Goal: Use online tool/utility: Utilize a website feature to perform a specific function

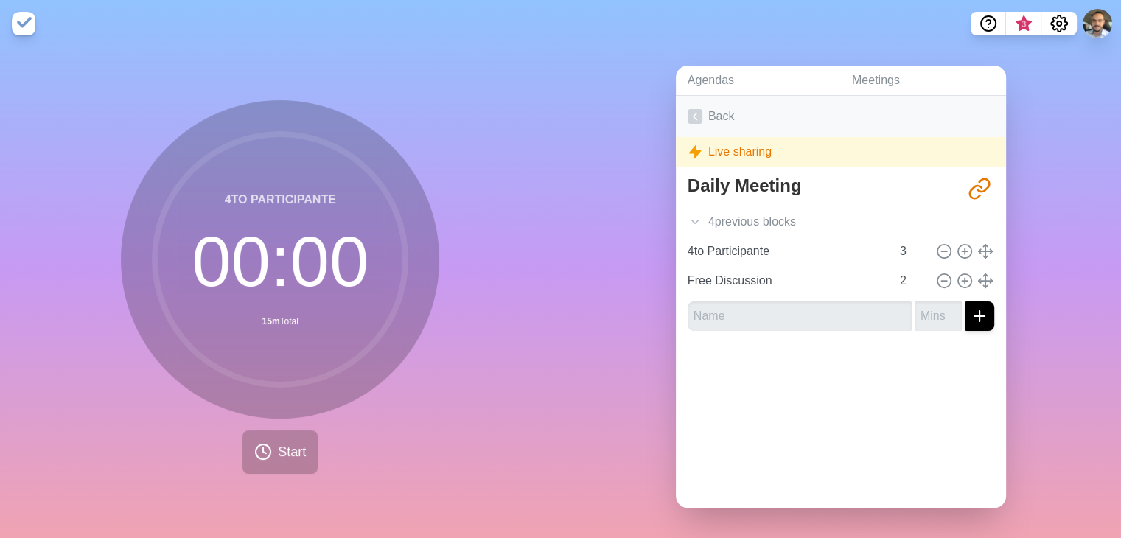
click at [696, 111] on icon at bounding box center [695, 116] width 15 height 15
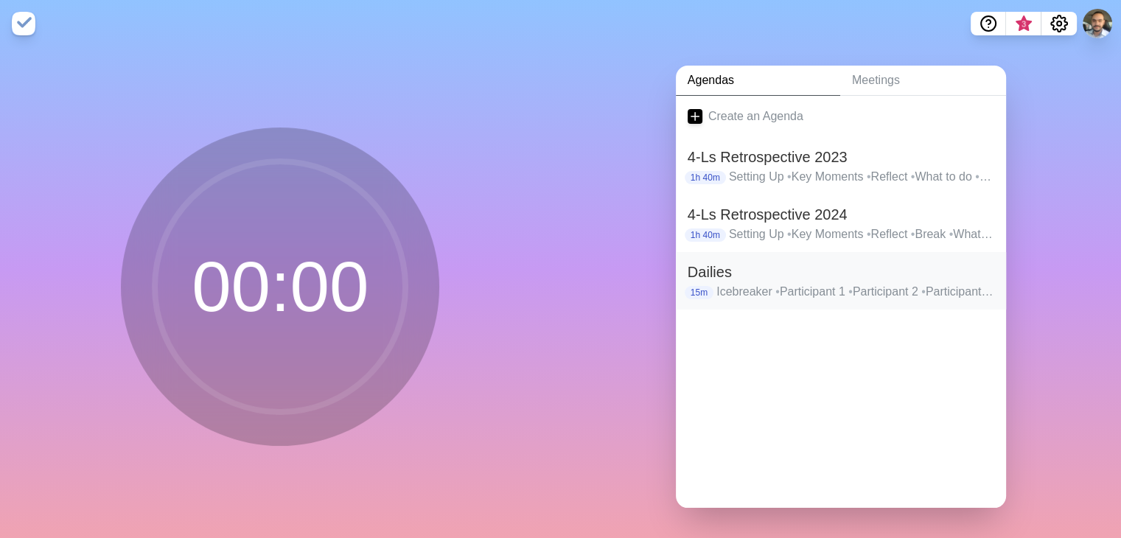
click at [786, 268] on h2 "Dailies" at bounding box center [841, 272] width 307 height 22
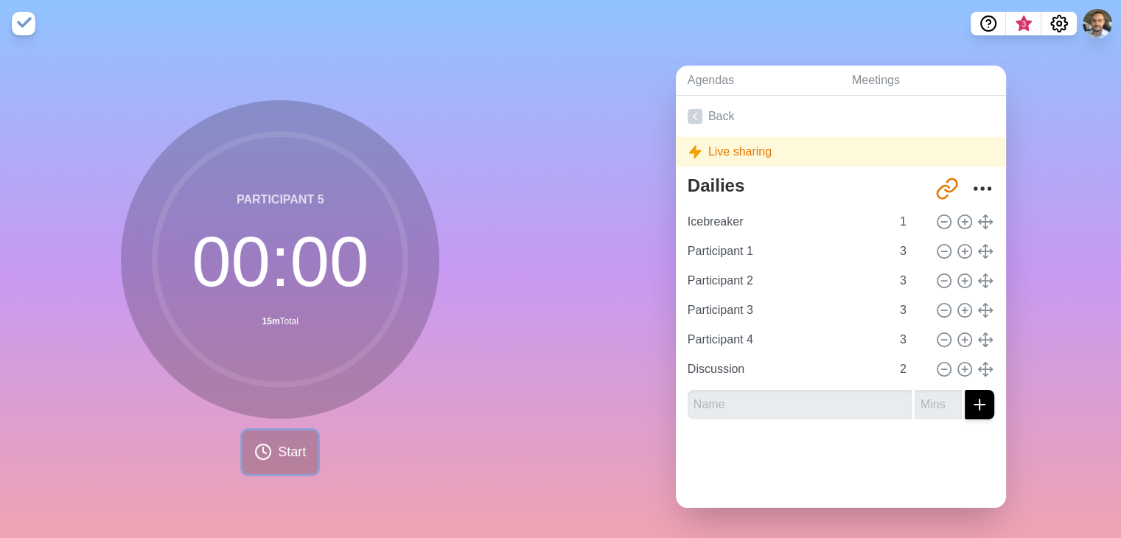
click at [271, 461] on button "Start" at bounding box center [279, 451] width 75 height 43
click at [279, 445] on span "Start" at bounding box center [292, 452] width 28 height 20
click at [313, 339] on circle at bounding box center [280, 259] width 251 height 251
click at [279, 447] on span "Start" at bounding box center [292, 452] width 28 height 20
click at [262, 456] on circle at bounding box center [263, 451] width 15 height 15
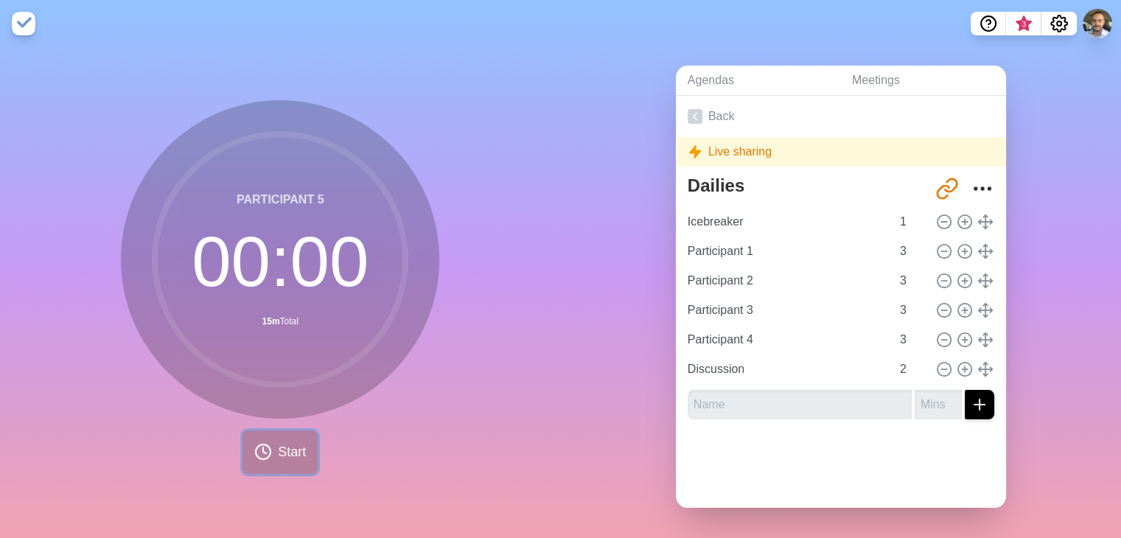
click at [262, 456] on circle at bounding box center [263, 451] width 15 height 15
